Goal: Navigation & Orientation: Understand site structure

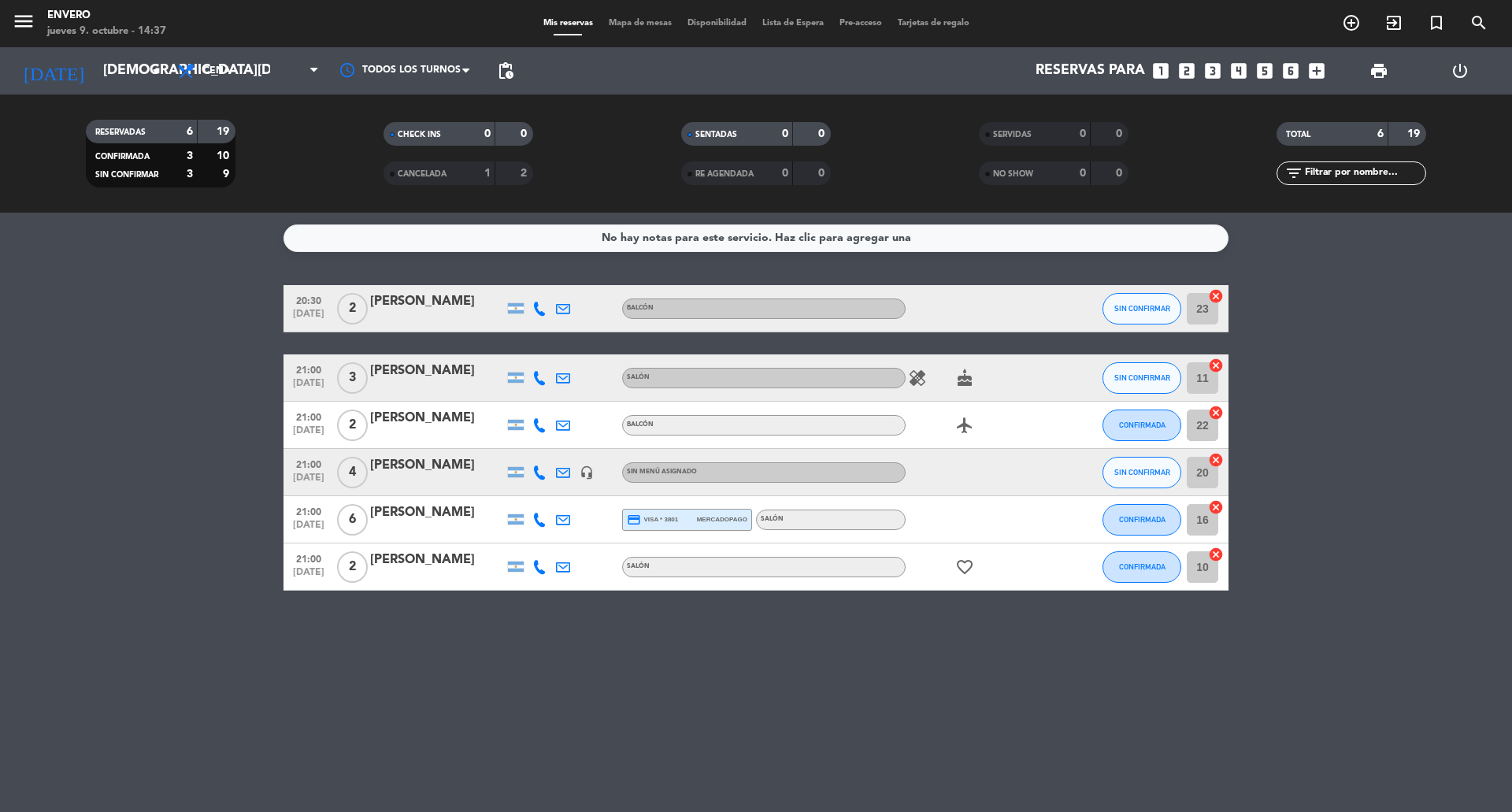
click at [624, 27] on span "Mapa de mesas" at bounding box center [640, 23] width 79 height 9
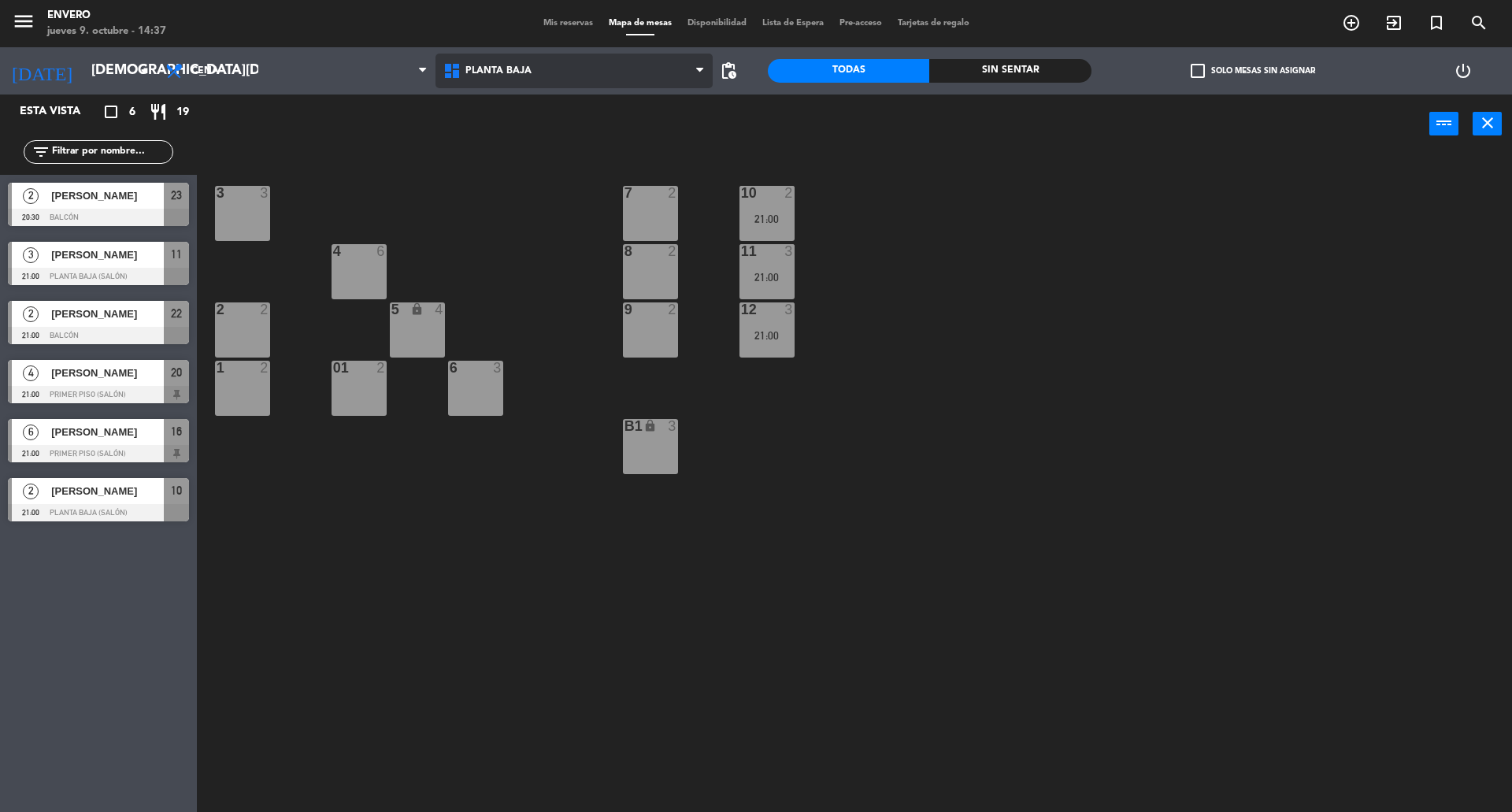
click at [561, 70] on span "Planta Baja" at bounding box center [574, 71] width 278 height 35
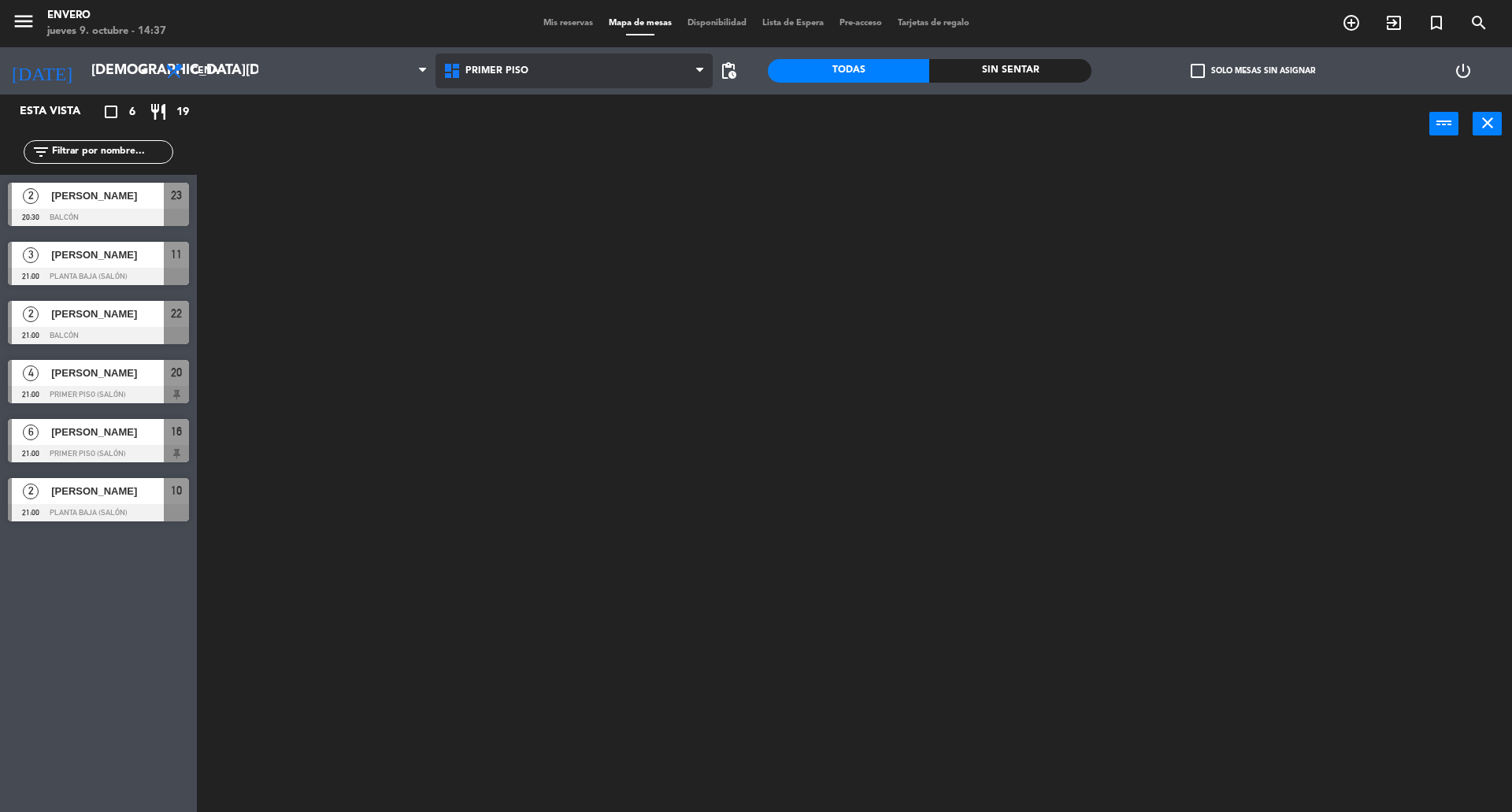
click at [555, 140] on ng-component "menu Envero [DATE] 9. octubre - 14:37 Mis reservas Mapa de mesas Disponibilidad…" at bounding box center [756, 408] width 1512 height 815
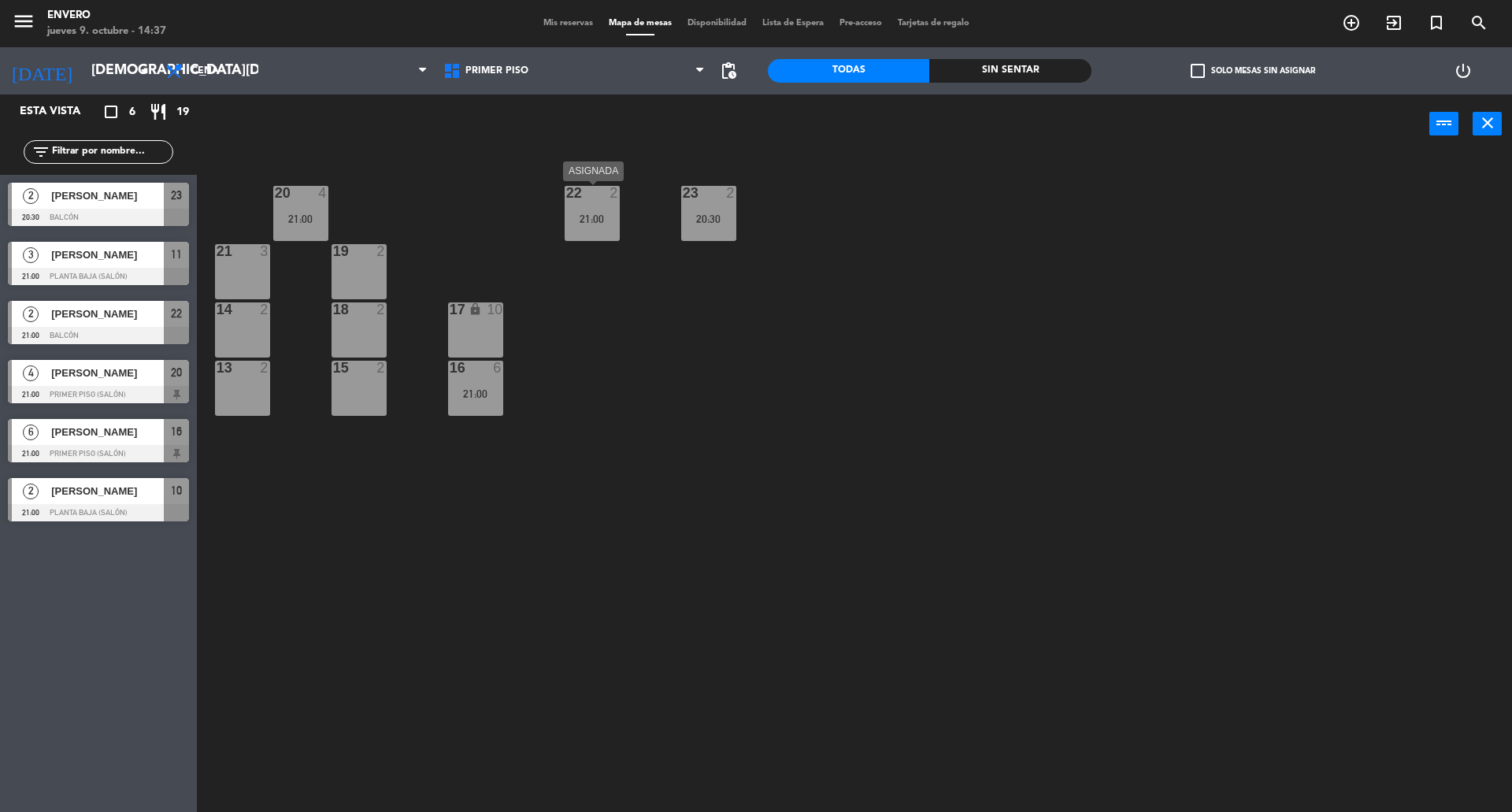
click at [581, 201] on div "22 2" at bounding box center [593, 193] width 55 height 15
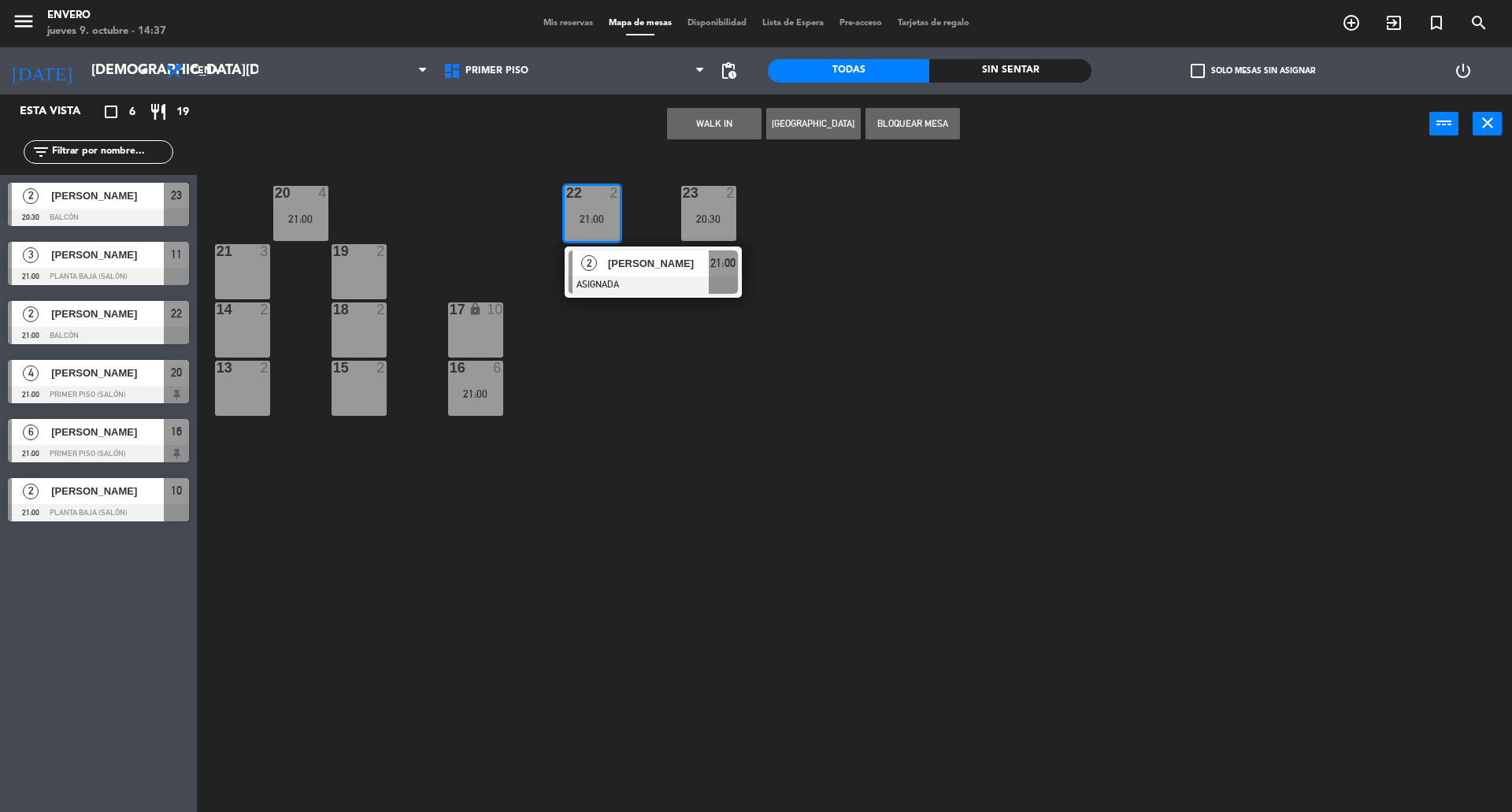
click at [803, 359] on div "20 4 21:00 22 2 21:00 2 [PERSON_NAME] ASIGNADA 21:00 23 2 20:30 21 3 19 2 14 2 …" at bounding box center [862, 486] width 1300 height 658
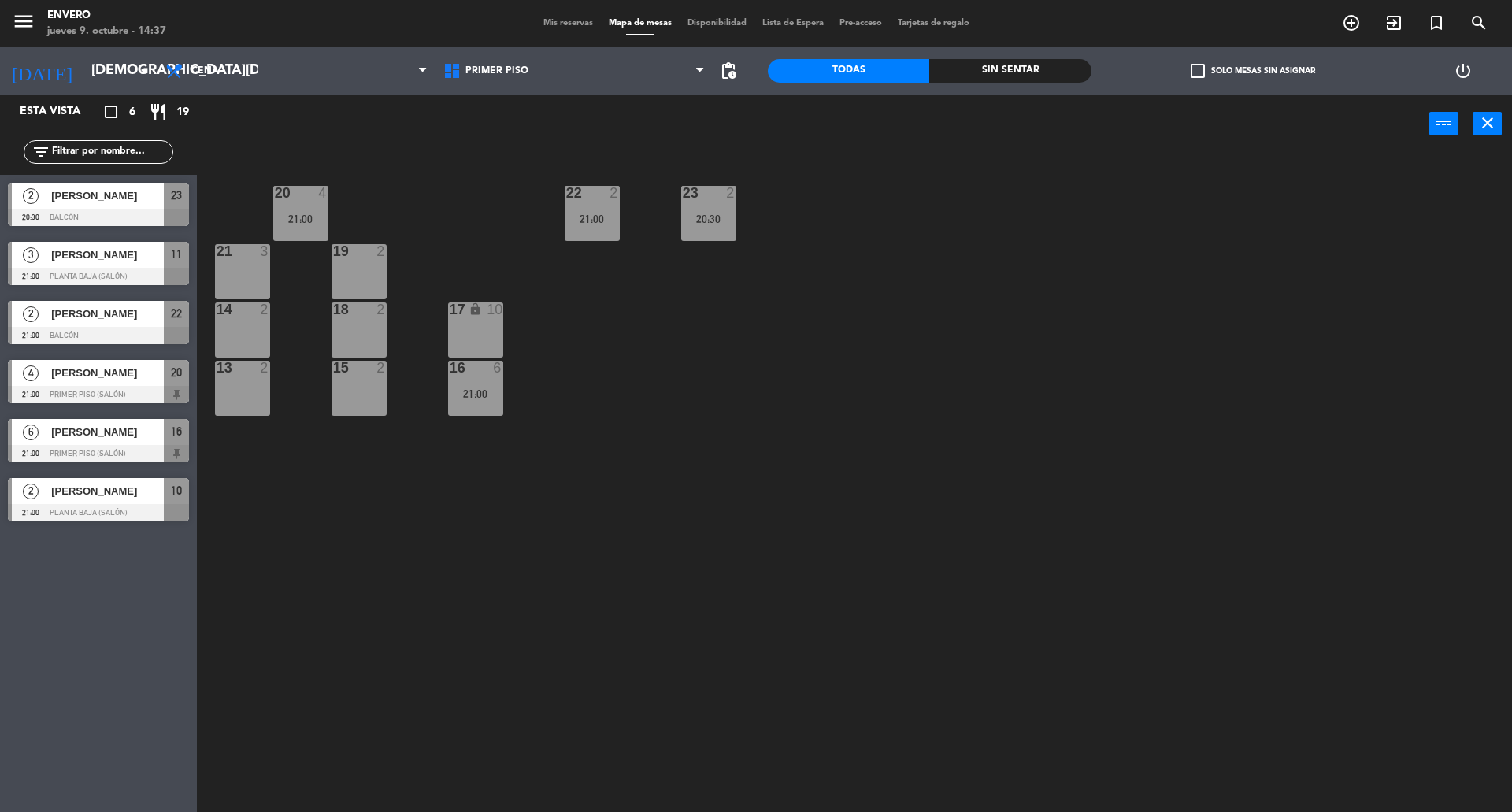
click at [717, 216] on div "20:30" at bounding box center [709, 219] width 55 height 11
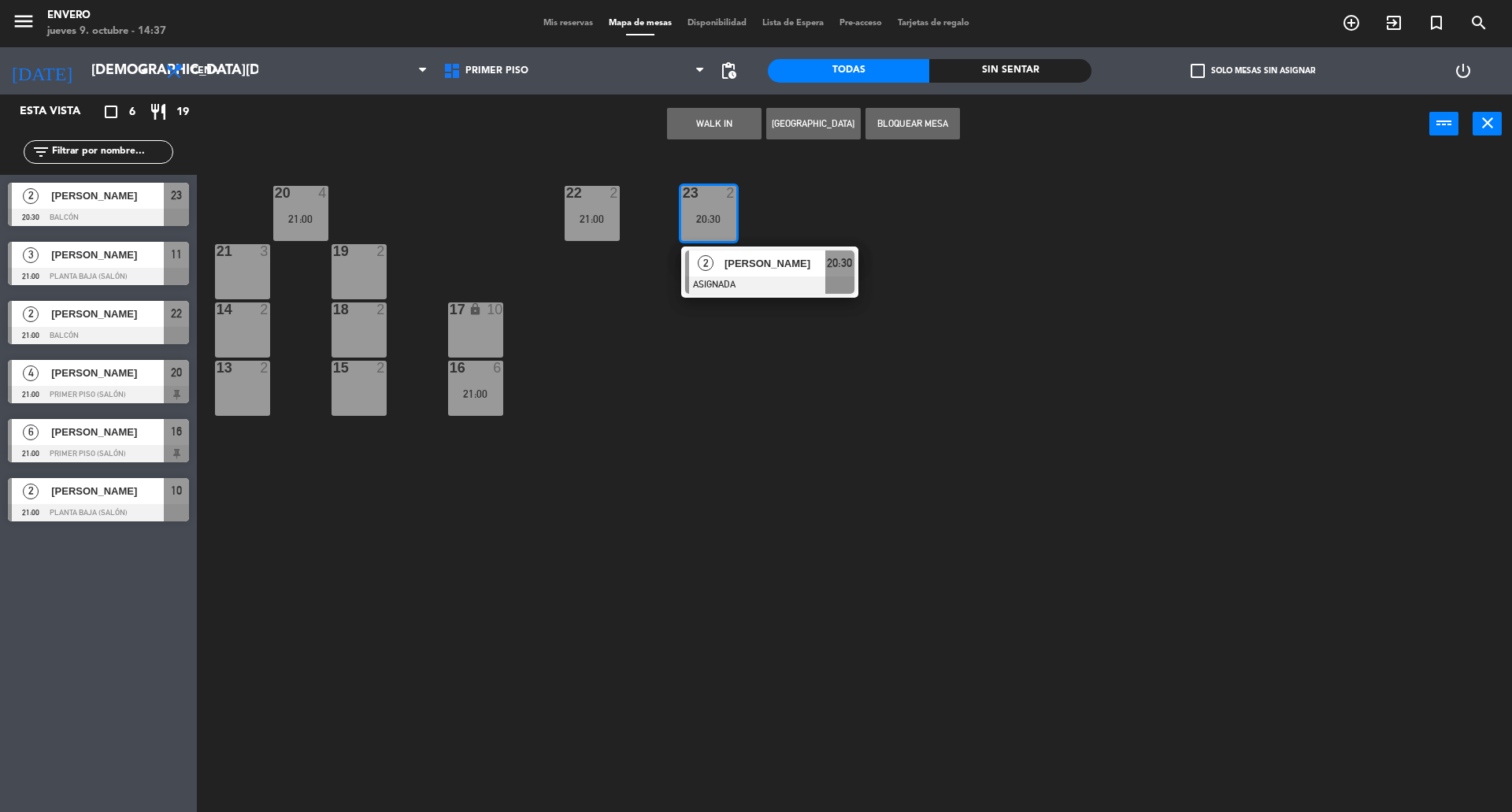
click at [784, 383] on div "20 4 21:00 22 2 21:00 23 2 20:30 2 [PERSON_NAME] ASIGNADA 20:30 21 3 19 2 14 2 …" at bounding box center [862, 486] width 1300 height 658
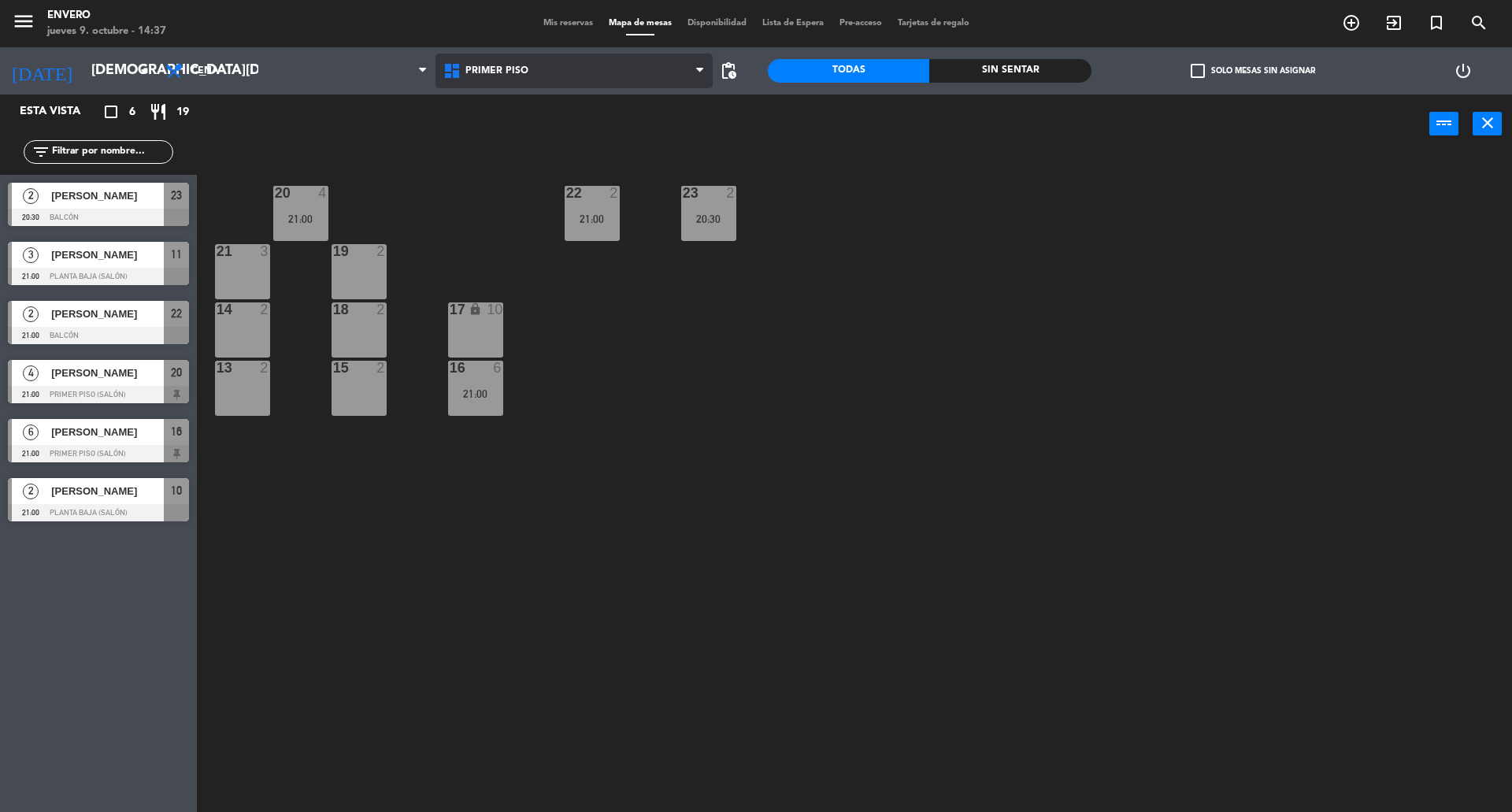
click at [622, 60] on span "Primer Piso" at bounding box center [574, 71] width 278 height 35
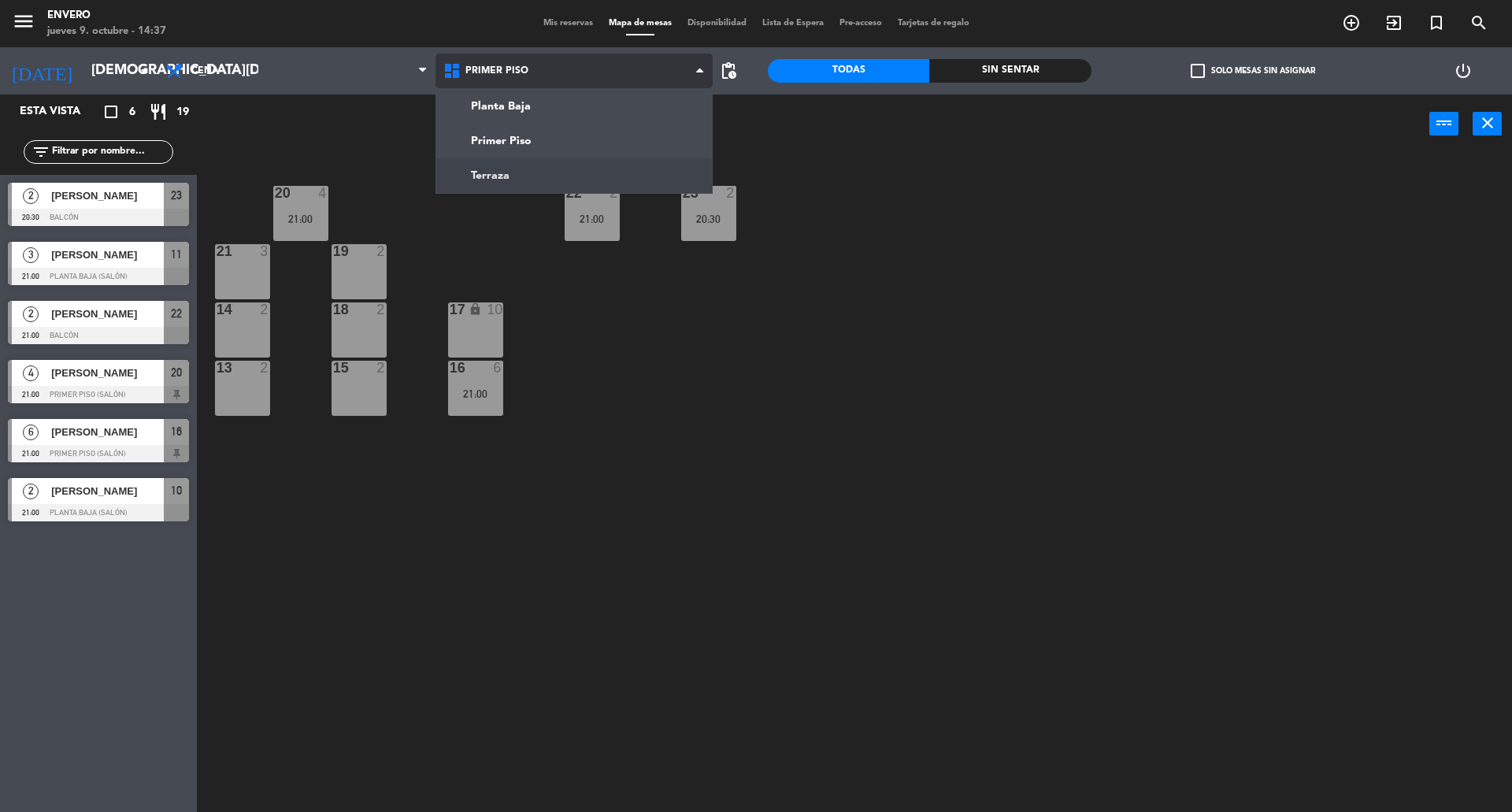
click at [614, 180] on ng-component "menu Envero [DATE] 9. octubre - 14:37 Mis reservas Mapa de mesas Disponibilidad…" at bounding box center [756, 408] width 1512 height 815
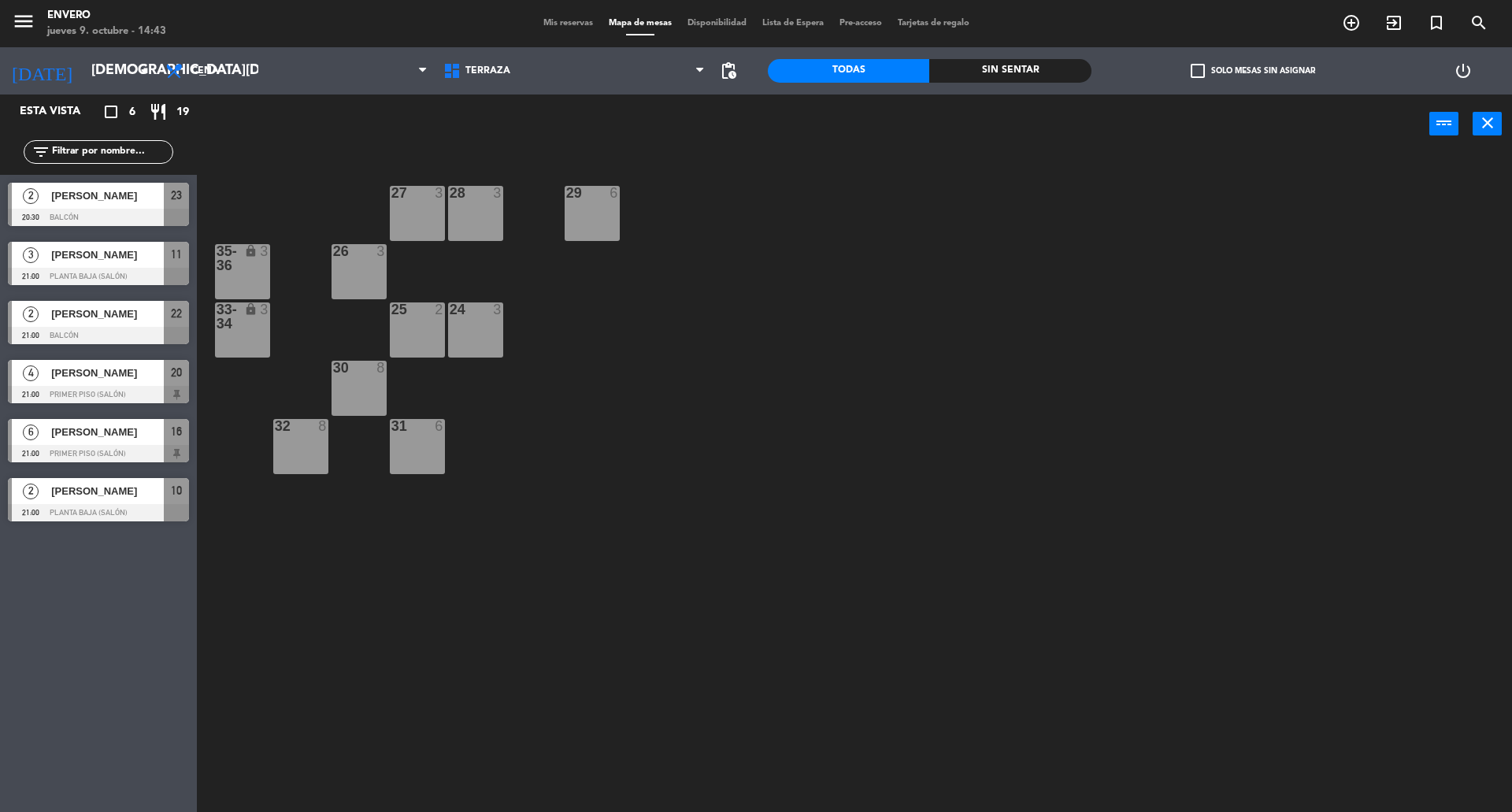
click at [101, 254] on div "3 [PERSON_NAME] 21:00 Planta Baja (Salón) 11" at bounding box center [98, 263] width 197 height 59
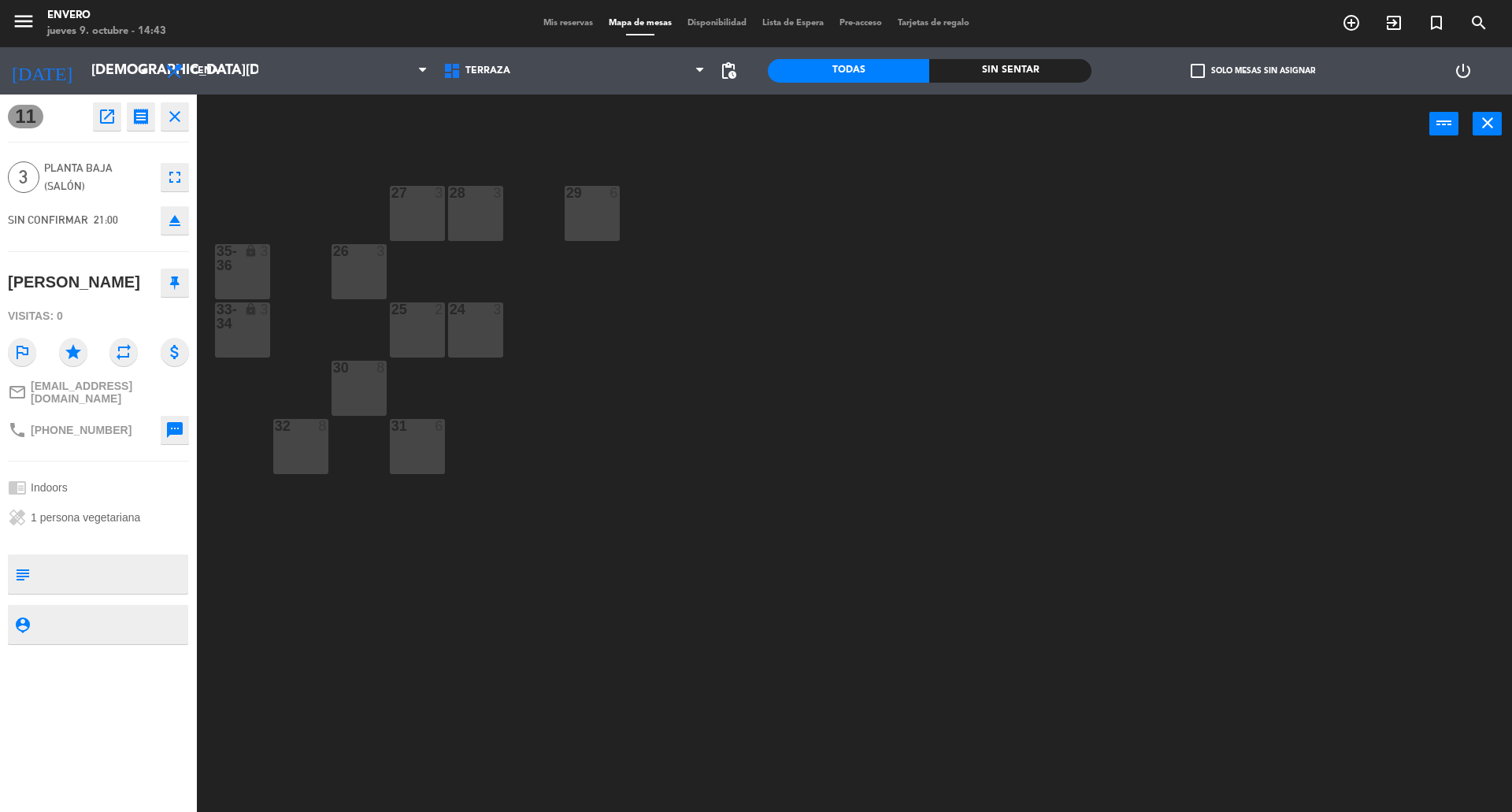
click at [180, 292] on button at bounding box center [174, 282] width 28 height 28
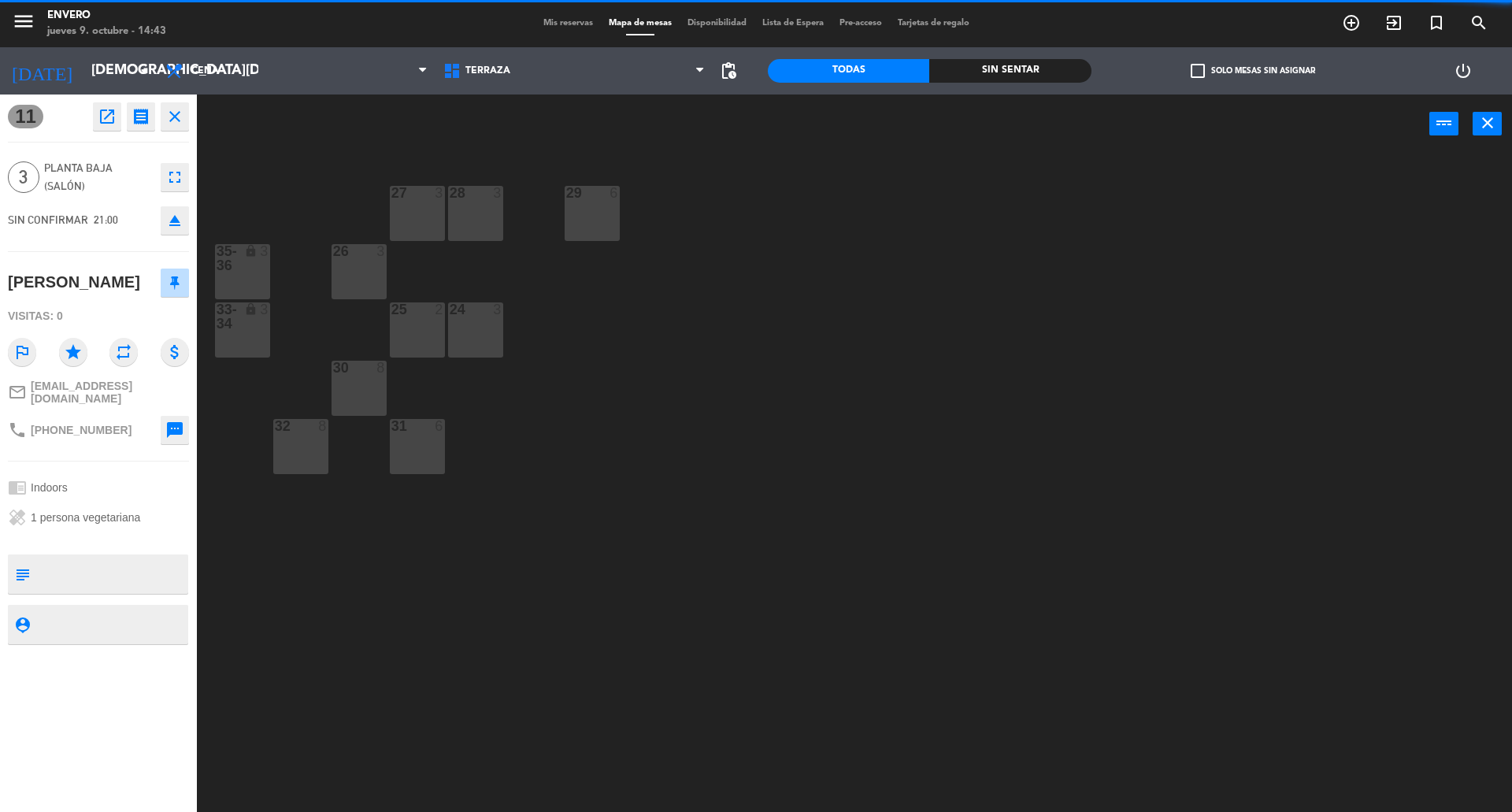
click at [175, 112] on icon "close" at bounding box center [174, 116] width 19 height 19
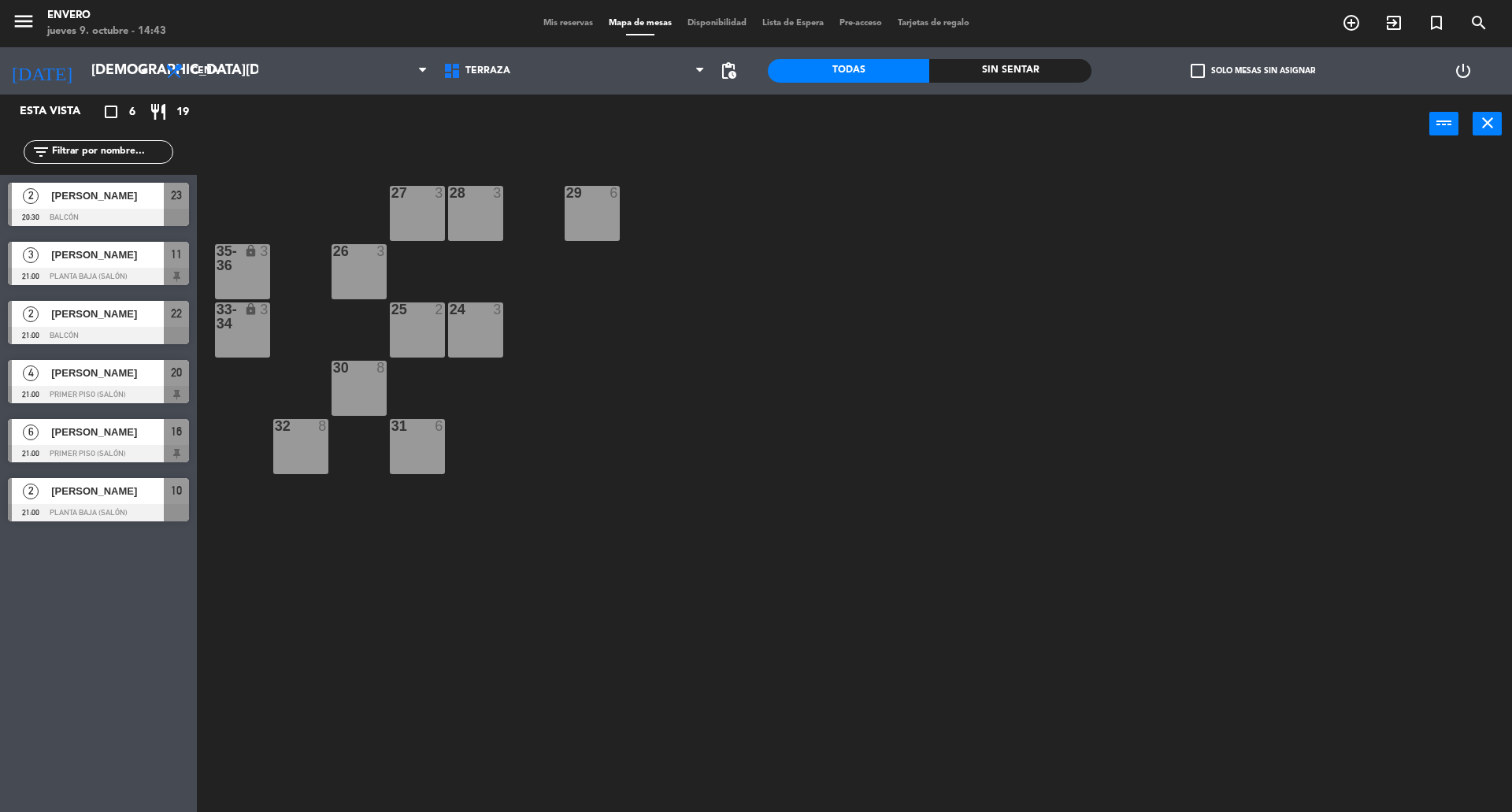
click at [148, 330] on div at bounding box center [98, 335] width 181 height 17
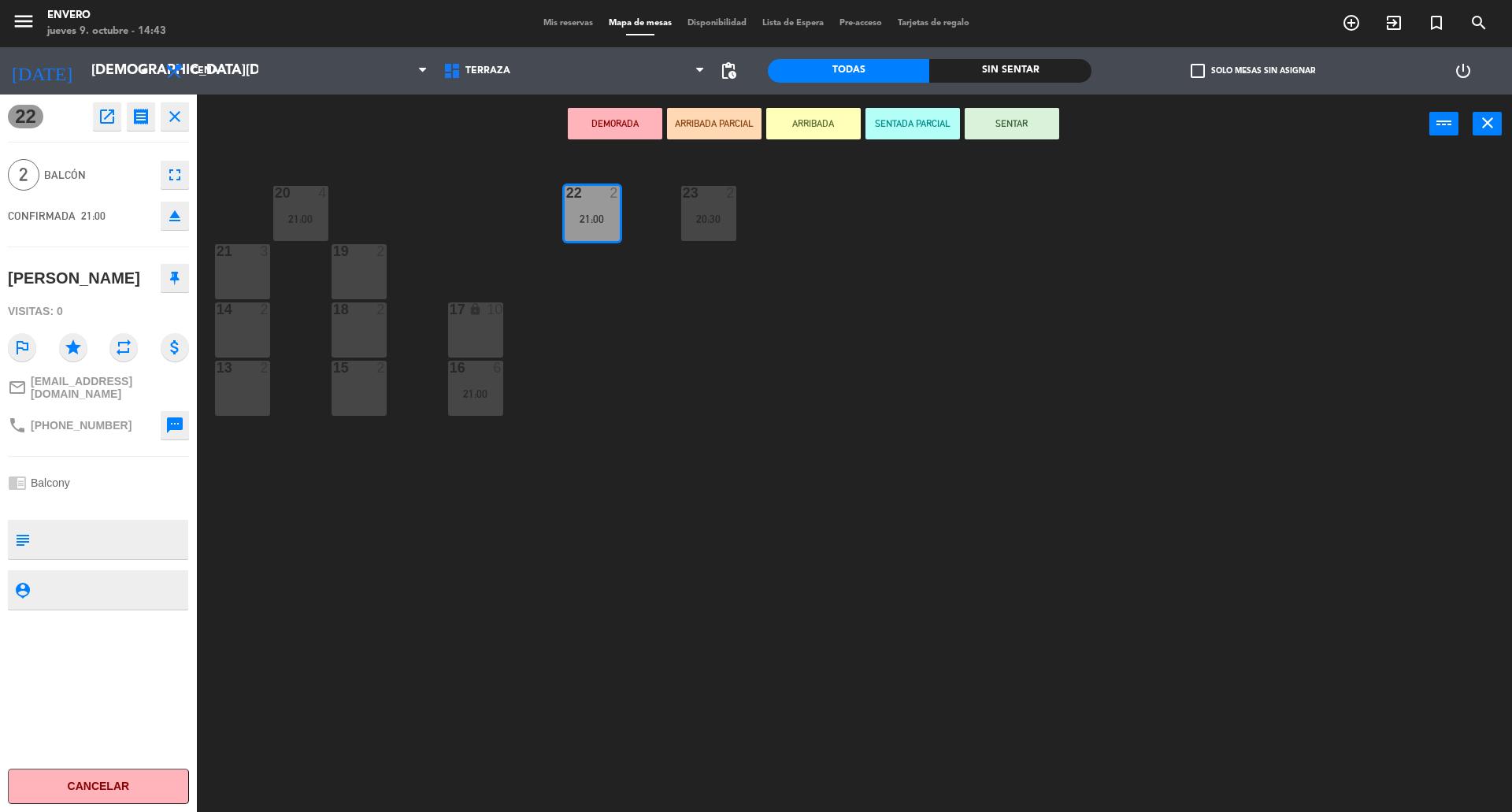
click at [176, 263] on button at bounding box center [174, 277] width 28 height 28
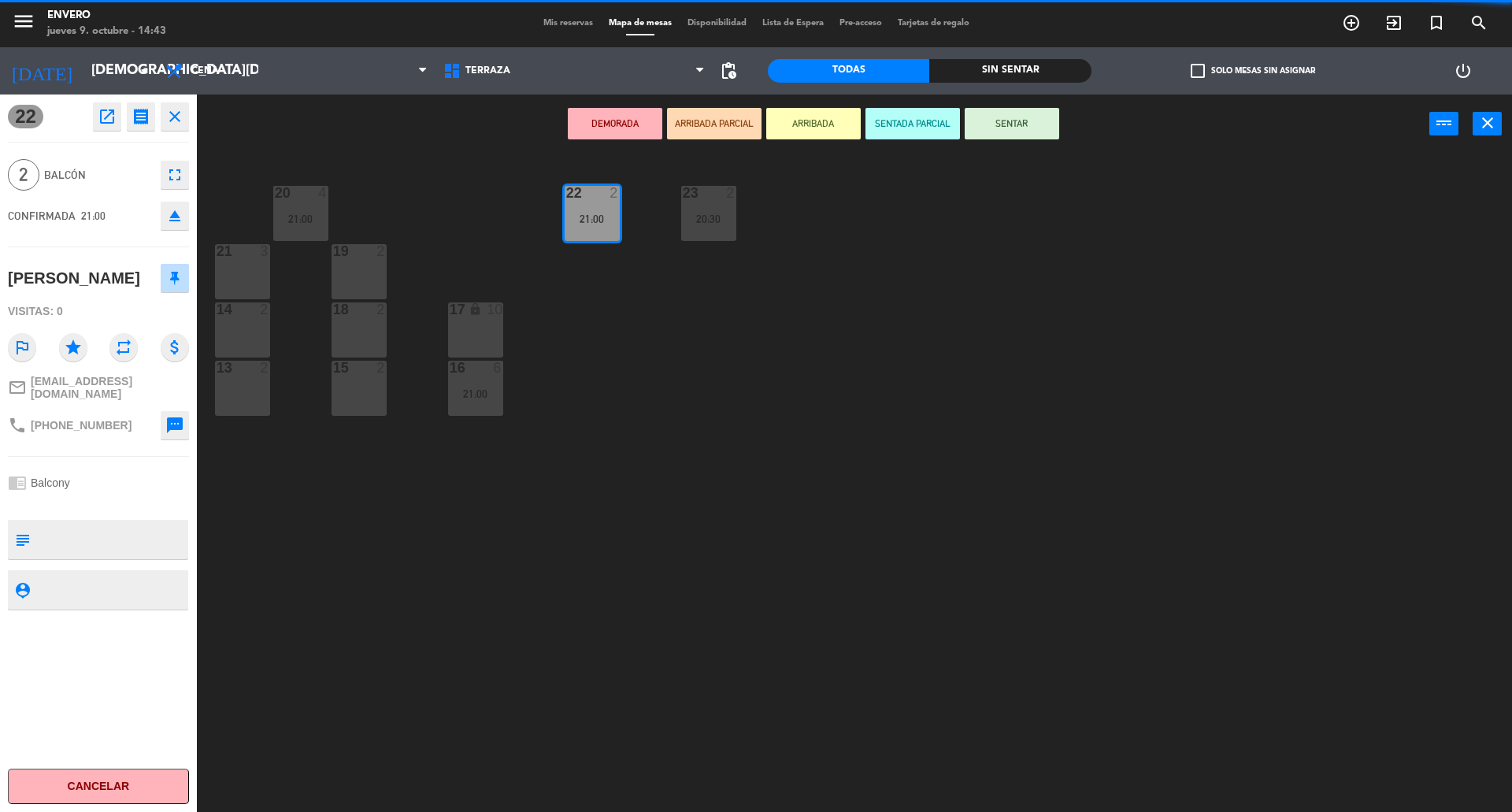
click at [176, 109] on icon "close" at bounding box center [174, 116] width 19 height 19
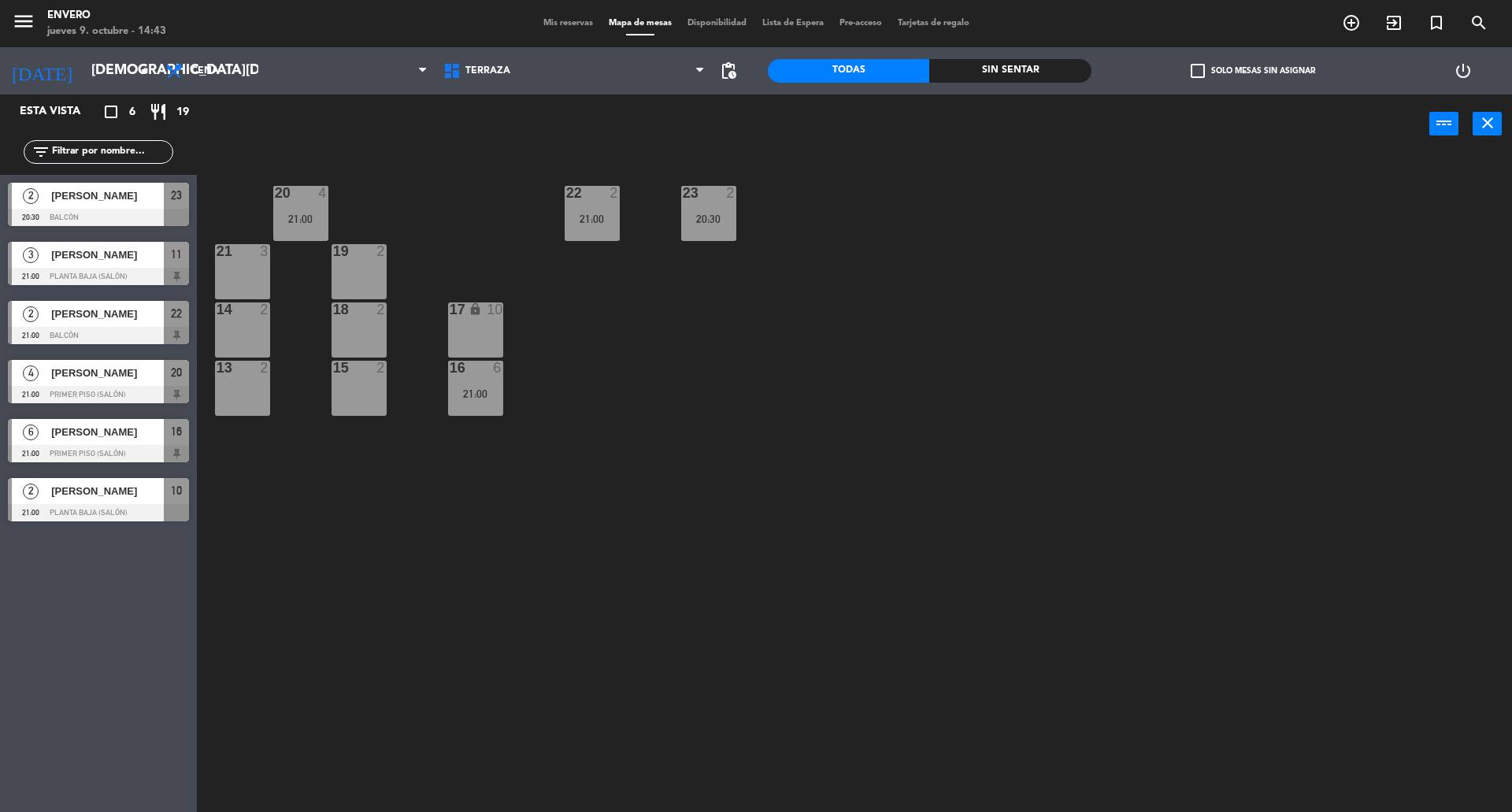
click at [62, 495] on span "[PERSON_NAME]" at bounding box center [107, 491] width 113 height 16
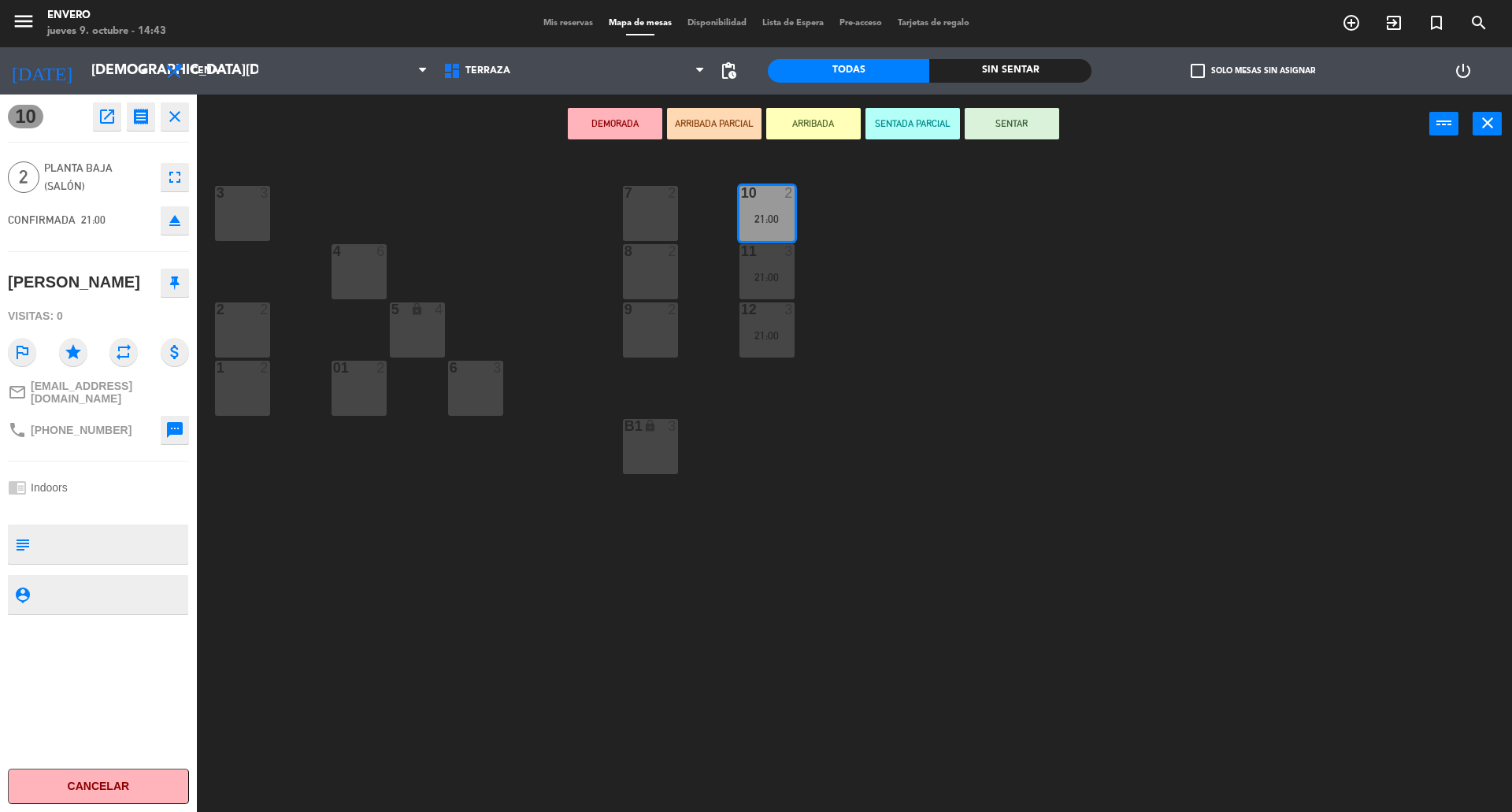
click at [177, 283] on icon at bounding box center [175, 282] width 10 height 14
click at [383, 536] on div "3 3 7 2 10 2 21:00 4 6 8 2 11 3 21:00 2 2 5 lock 4 9 2 12 3 21:00 1 2 6 3 01 2 …" at bounding box center [862, 486] width 1300 height 658
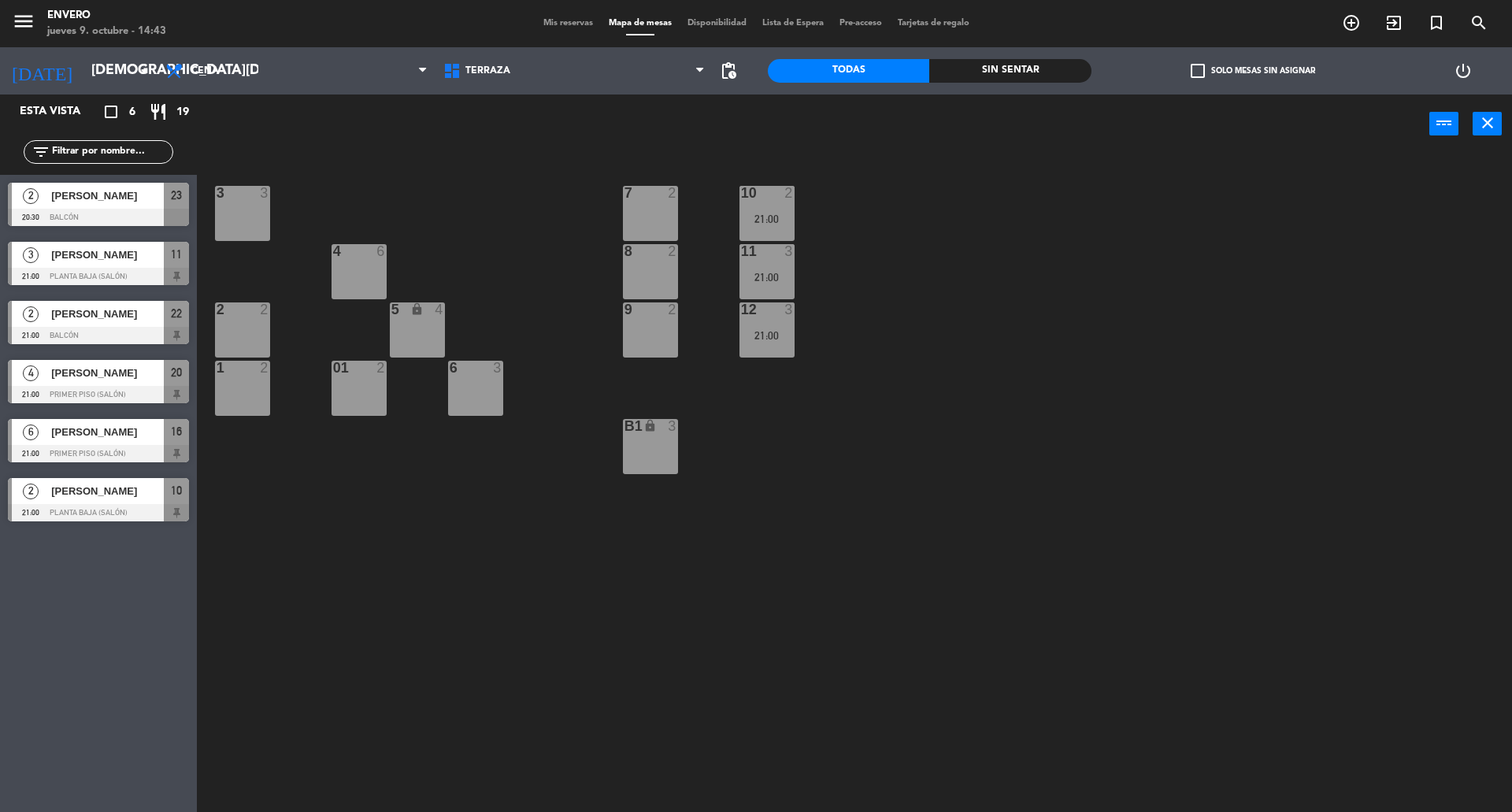
click at [97, 207] on div "[PERSON_NAME]" at bounding box center [106, 195] width 114 height 26
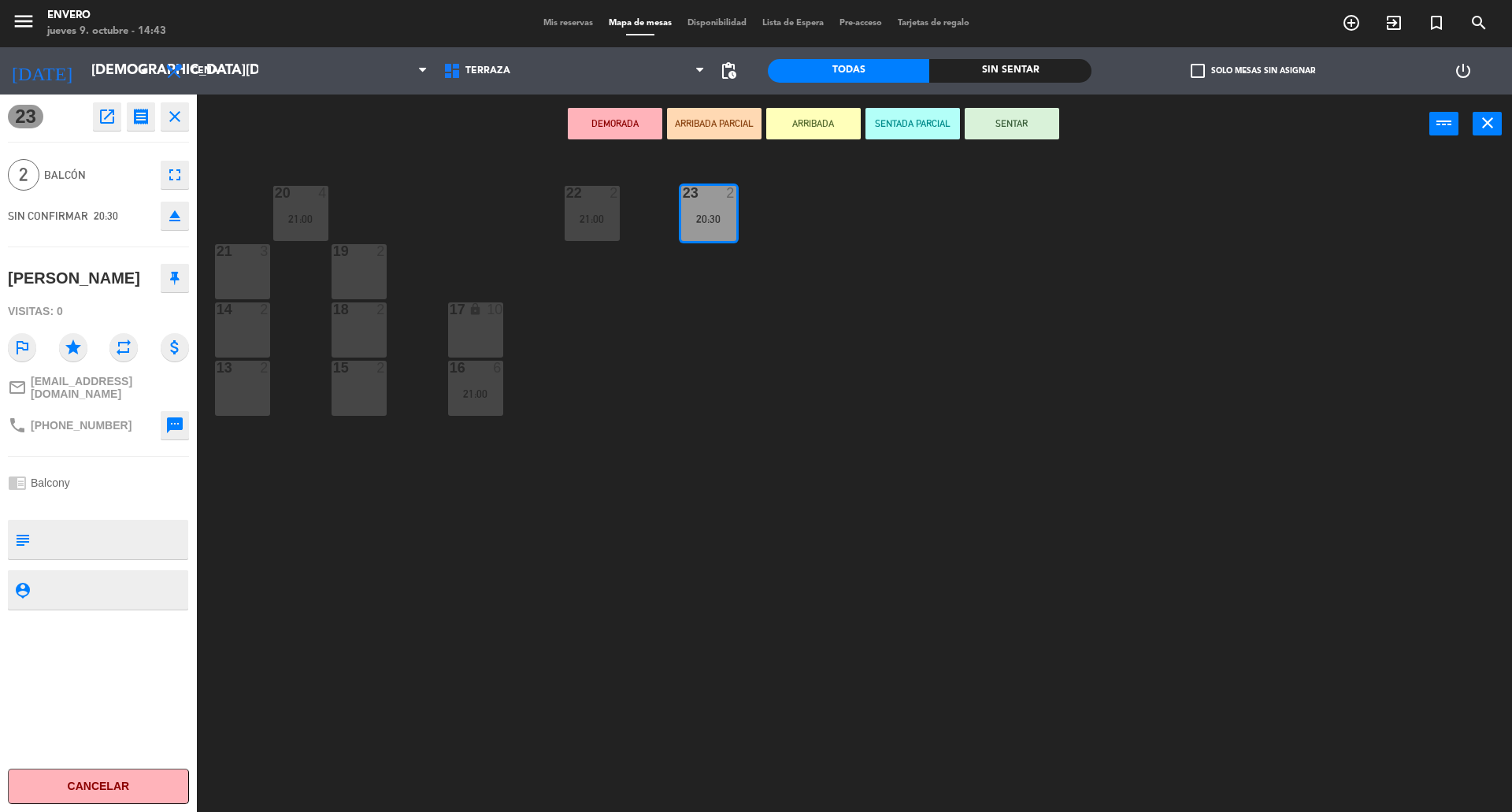
click at [184, 268] on button at bounding box center [174, 277] width 28 height 28
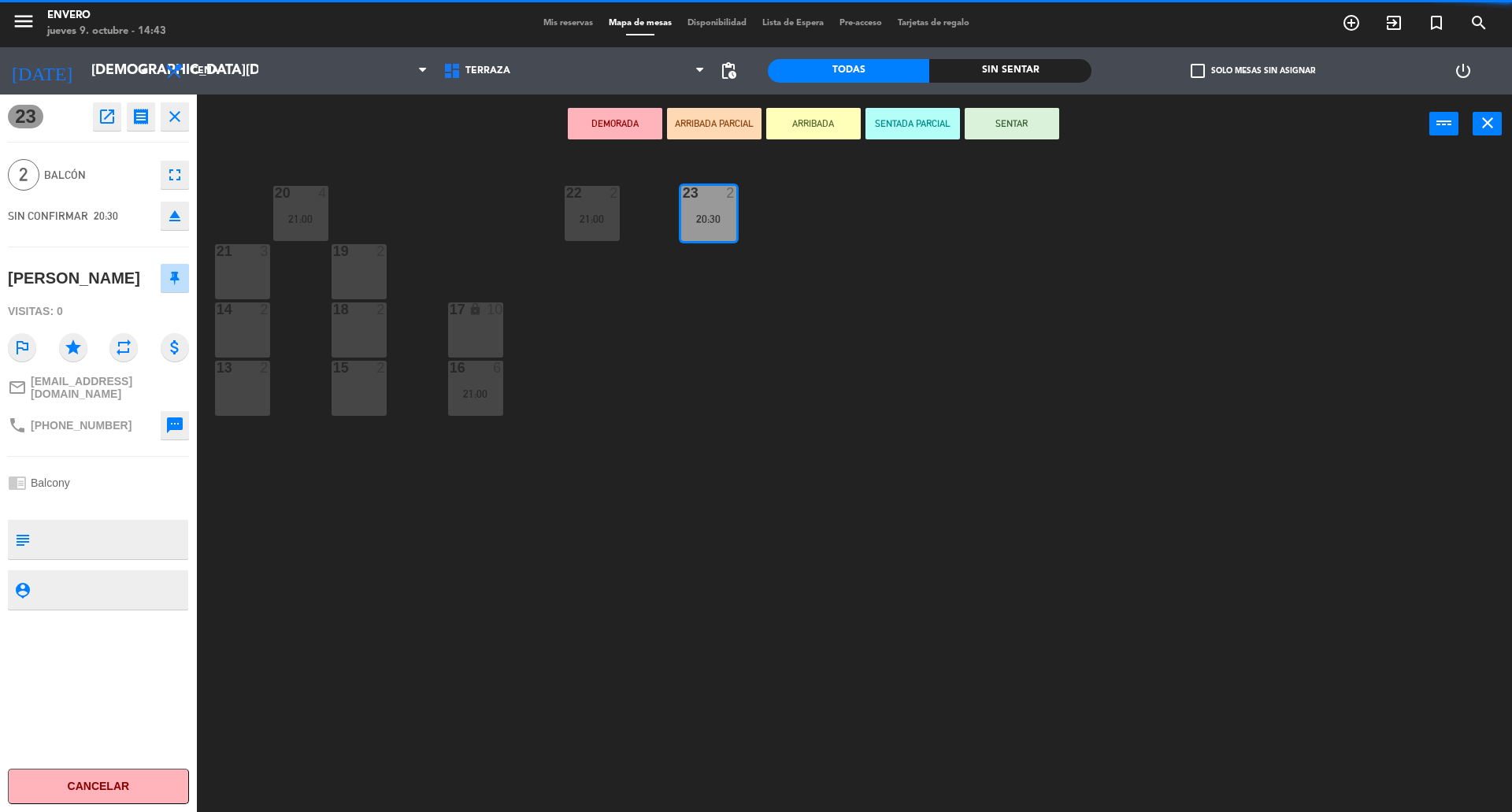
click at [174, 116] on icon "close" at bounding box center [174, 116] width 19 height 19
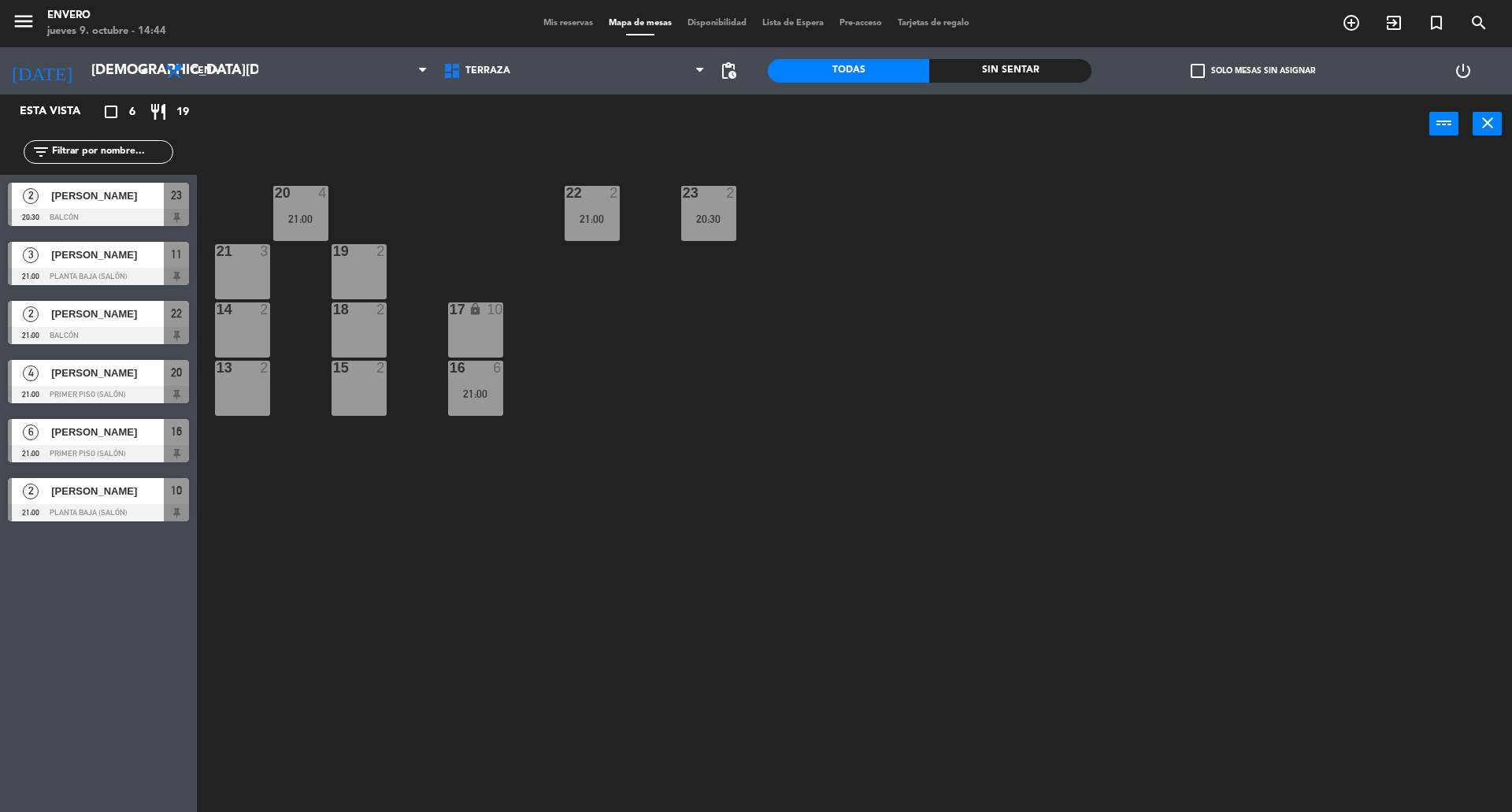
click at [659, 487] on div "20 4 21:00 22 2 21:00 23 2 20:30 21 3 19 2 14 2 18 2 17 lock 10 13 2 15 2 16 6 …" at bounding box center [862, 486] width 1300 height 658
click at [86, 496] on div "2 [PERSON_NAME] 21:00 Planta Baja (Salón) 9" at bounding box center [98, 499] width 197 height 59
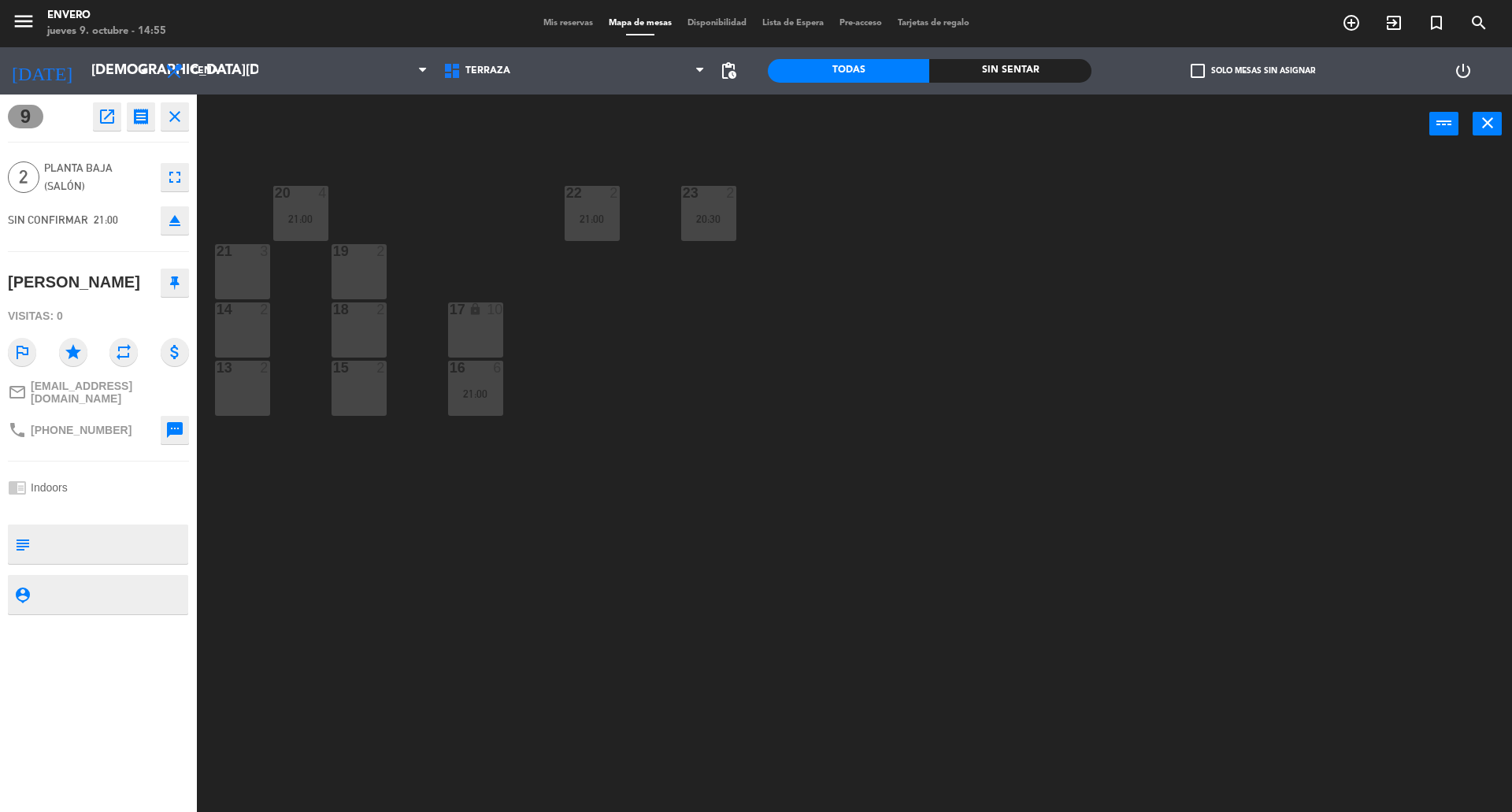
click at [161, 283] on button at bounding box center [174, 282] width 28 height 28
click at [522, 66] on span "Terraza" at bounding box center [574, 71] width 278 height 35
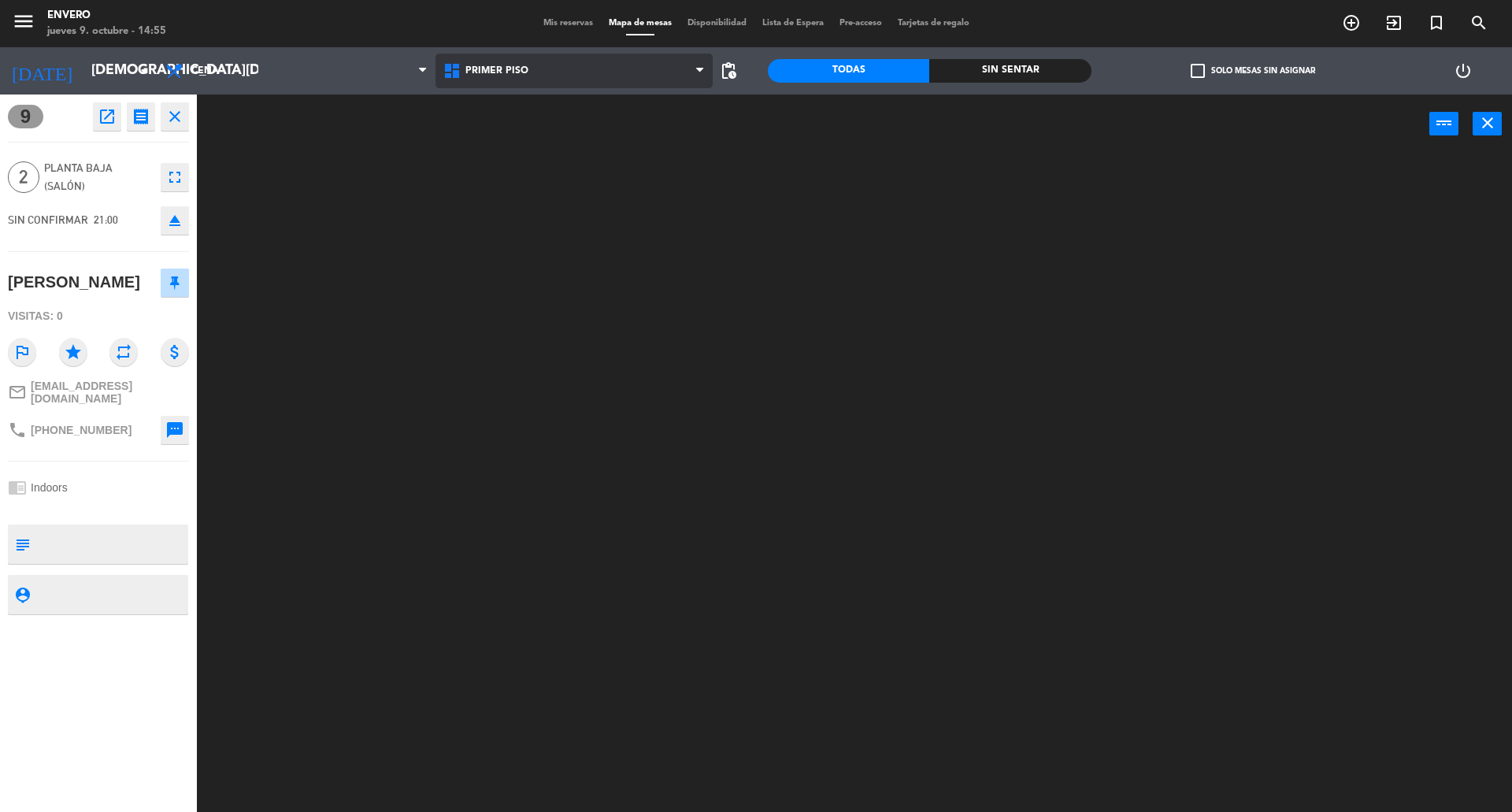
click at [540, 141] on ng-component "menu Envero [DATE] 9. octubre - 14:55 Mis reservas Mapa de mesas Disponibilidad…" at bounding box center [756, 408] width 1512 height 815
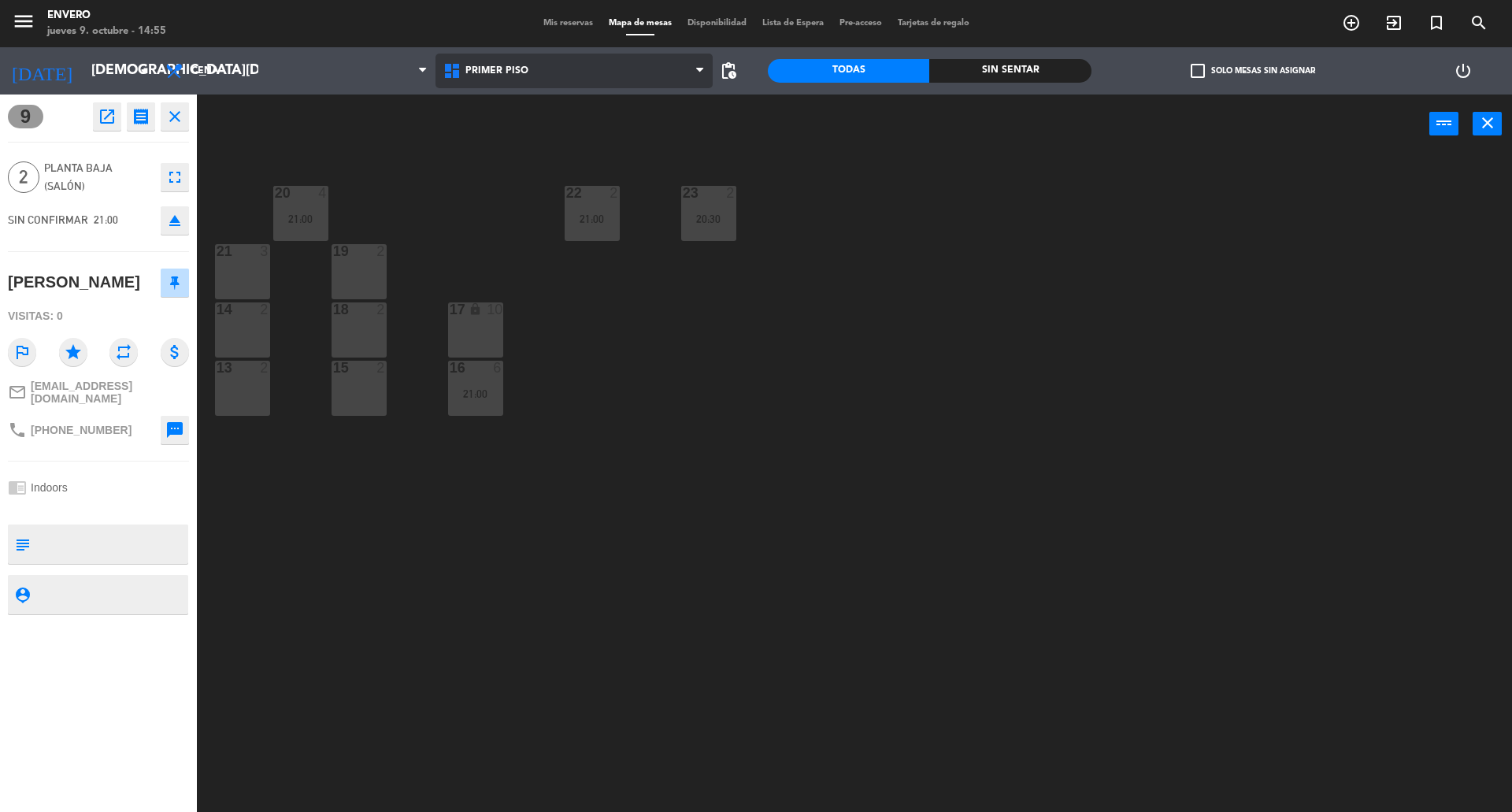
click at [522, 69] on span "Primer Piso" at bounding box center [497, 71] width 63 height 11
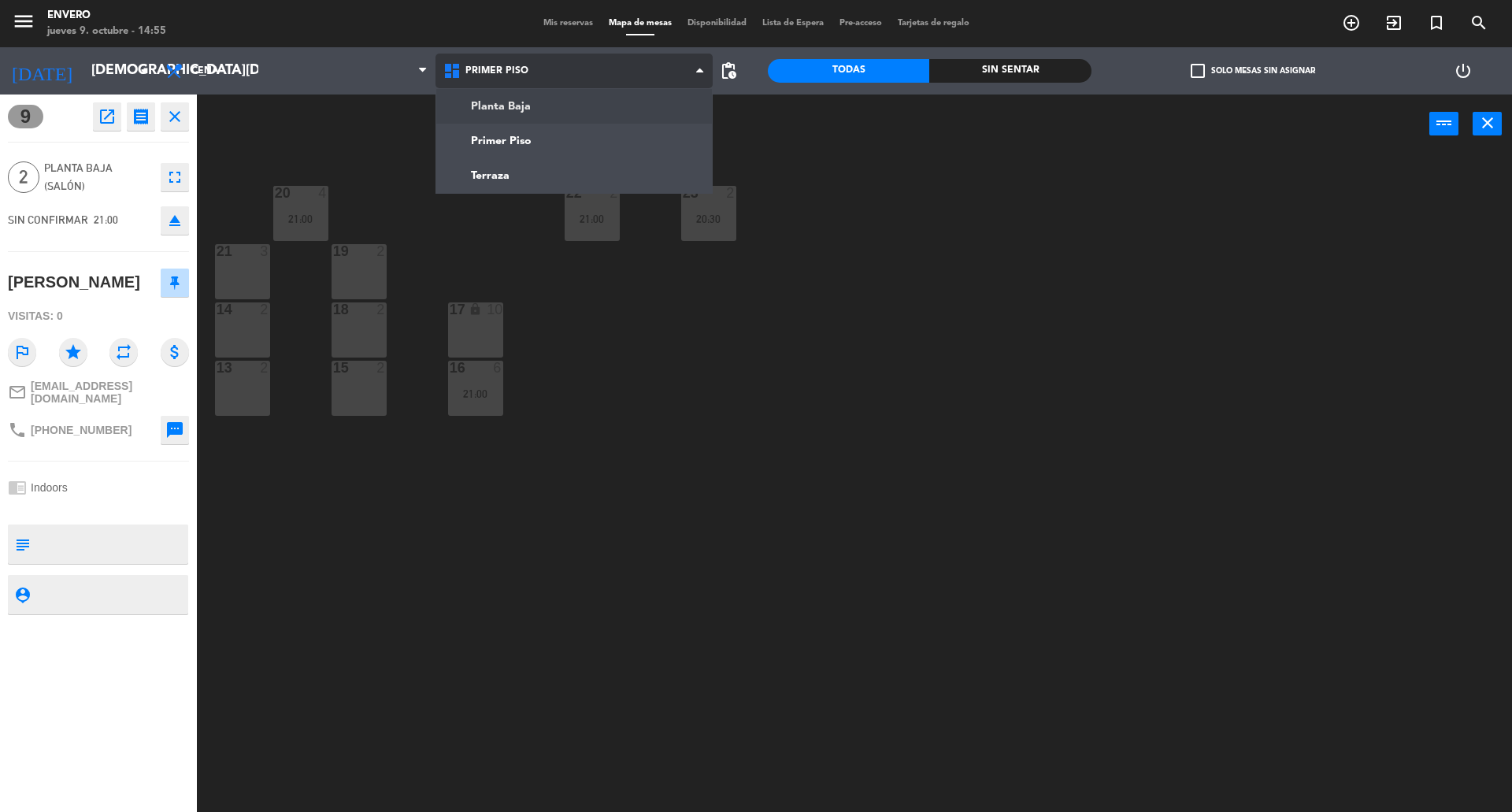
click at [514, 115] on ng-component "menu Envero [DATE] 9. octubre - 14:55 Mis reservas Mapa de mesas Disponibilidad…" at bounding box center [756, 408] width 1512 height 815
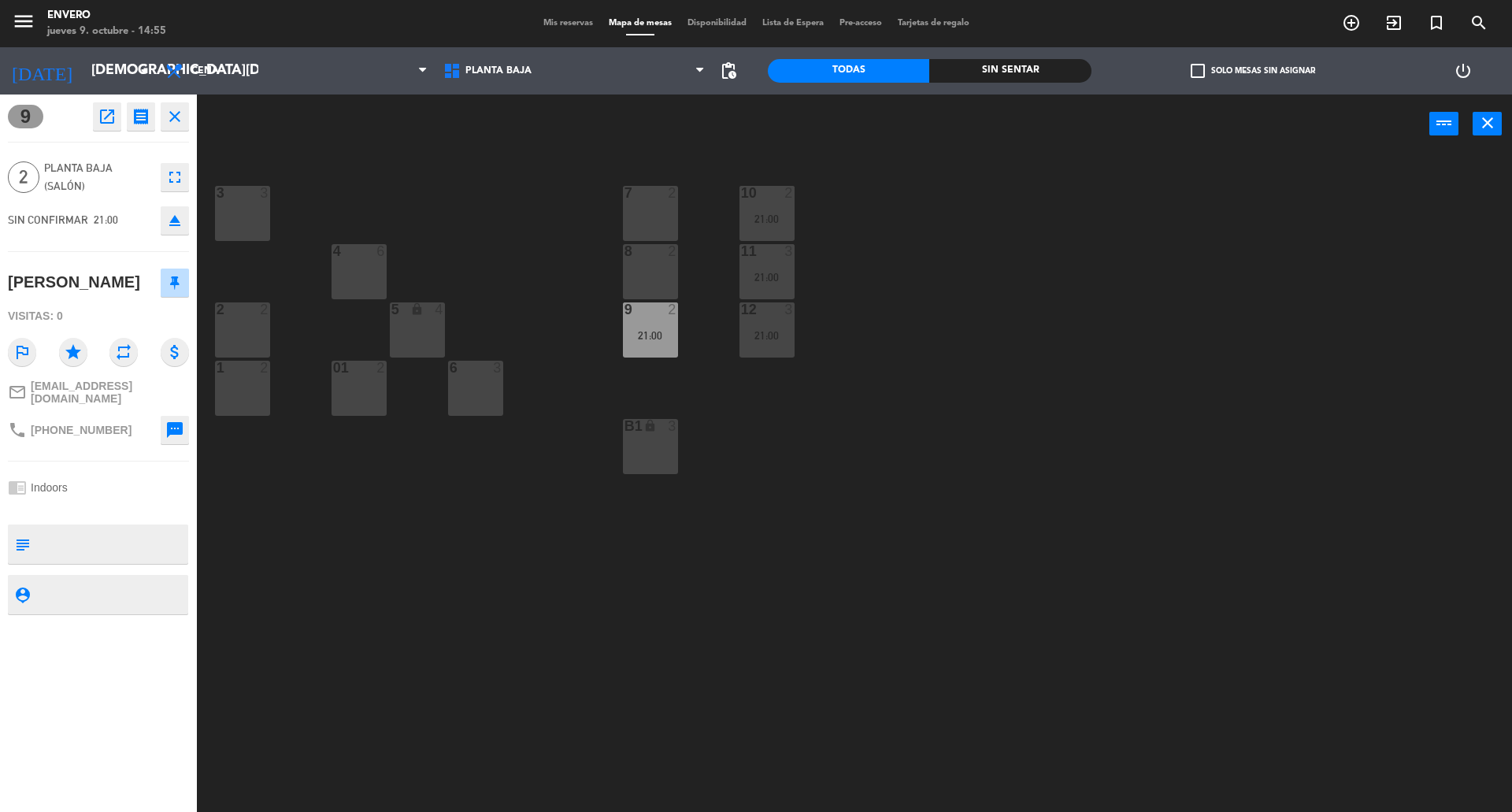
click at [553, 558] on div "3 3 7 2 10 2 21:00 4 6 8 2 11 3 21:00 2 2 5 lock 4 9 2 21:00 12 3 21:00 1 2 6 3…" at bounding box center [862, 486] width 1300 height 658
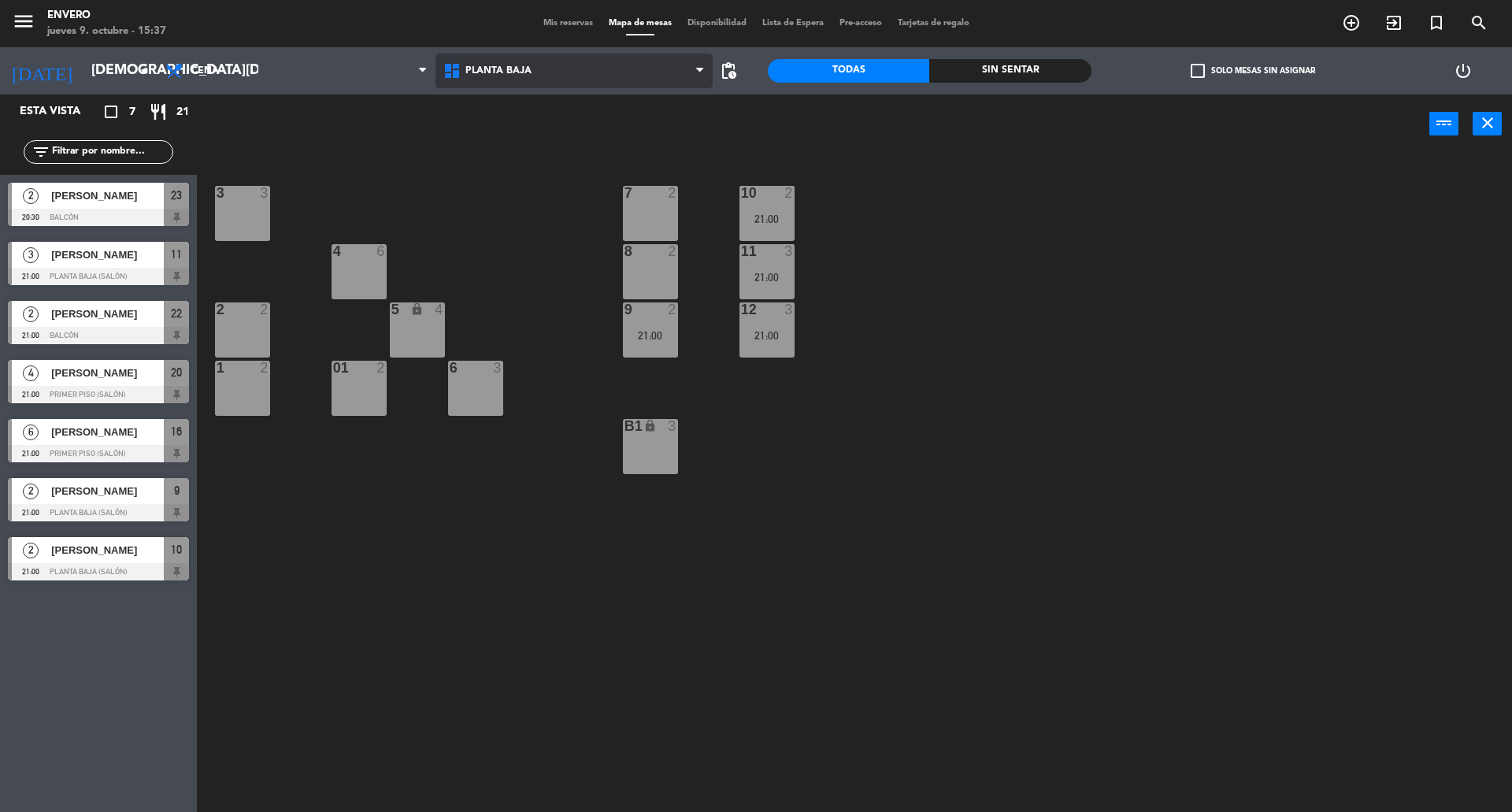
click at [539, 66] on span "Planta Baja" at bounding box center [574, 71] width 278 height 35
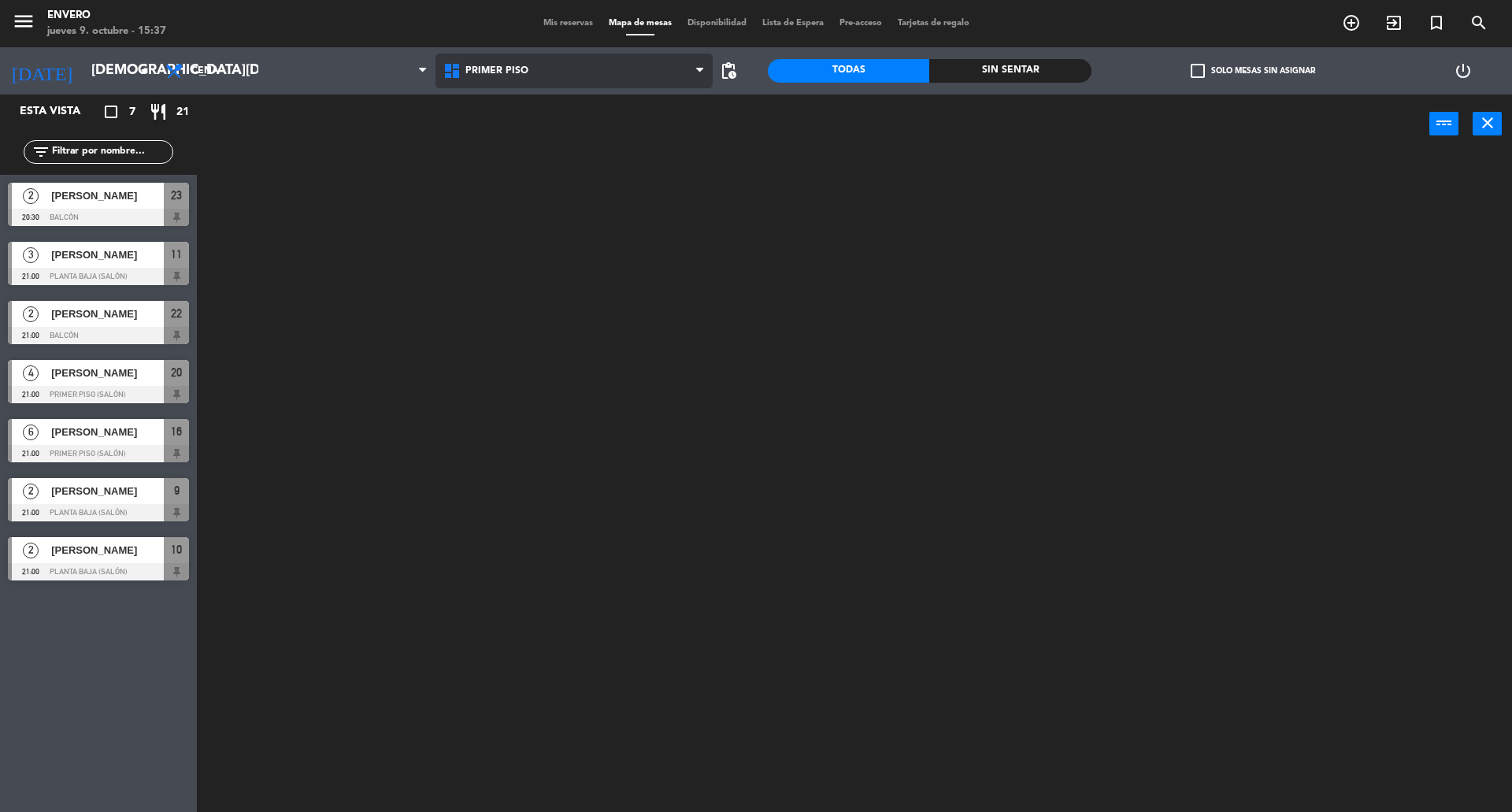
click at [558, 126] on ng-component "menu Envero [DATE] 9. octubre - 15:37 Mis reservas Mapa de mesas Disponibilidad…" at bounding box center [756, 408] width 1512 height 815
